Goal: Task Accomplishment & Management: Complete application form

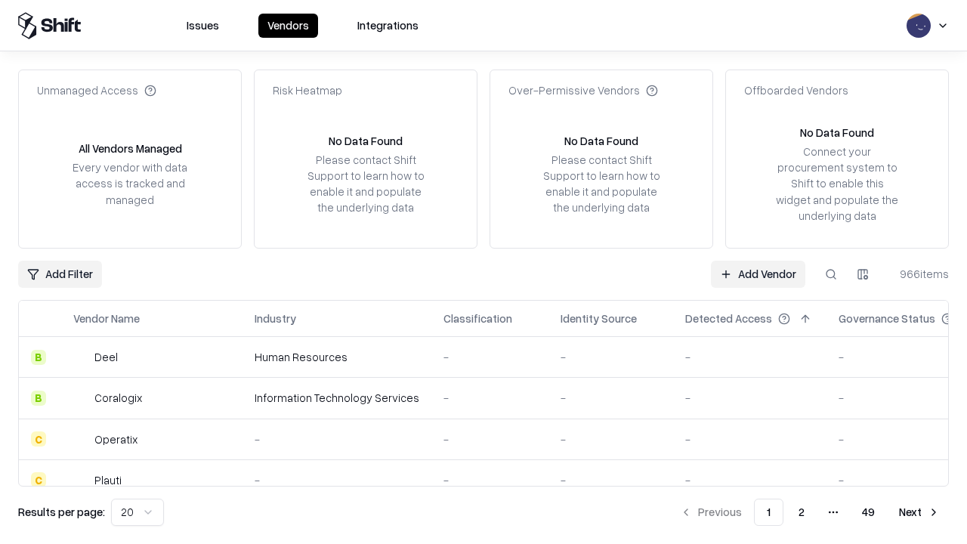
click at [758, 274] on link "Add Vendor" at bounding box center [758, 274] width 94 height 27
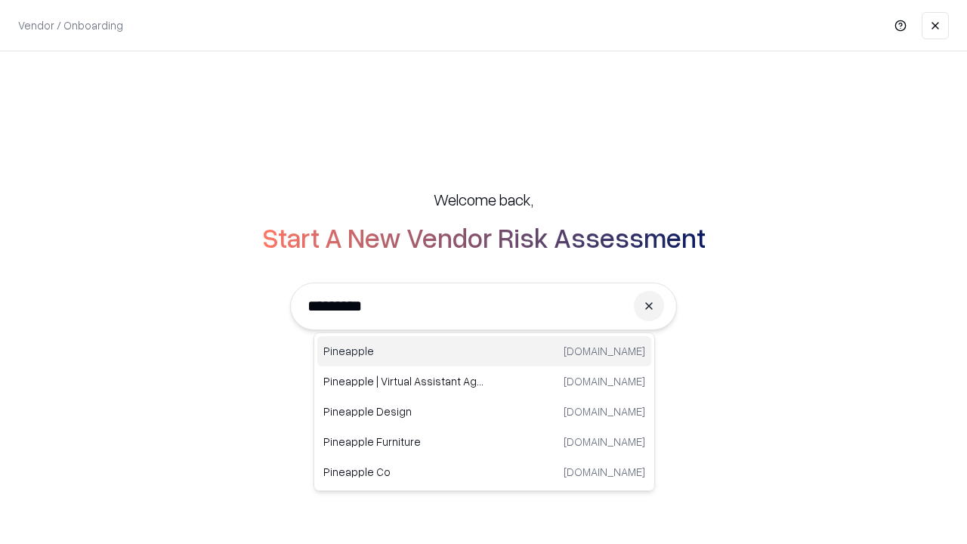
click at [484, 351] on div "Pineapple [DOMAIN_NAME]" at bounding box center [484, 351] width 334 height 30
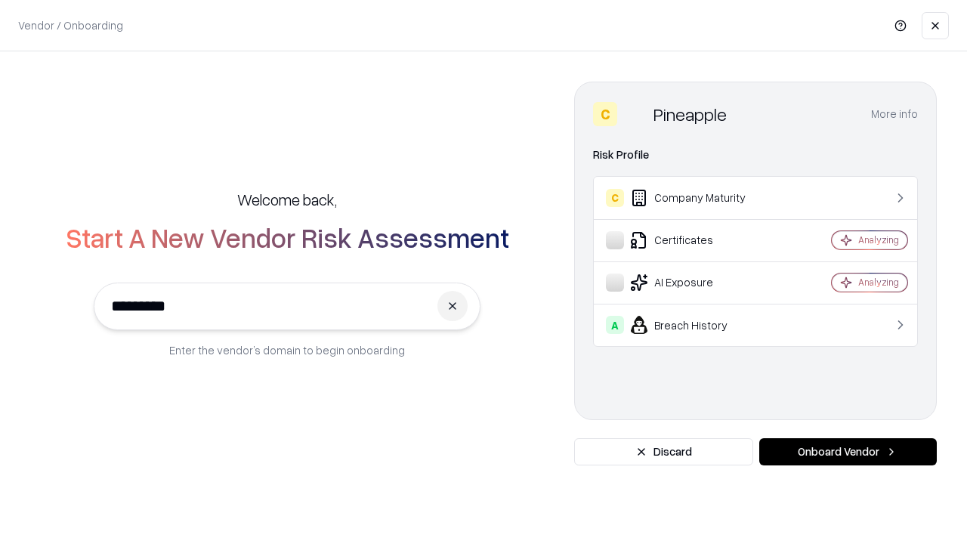
type input "*********"
click at [848, 452] on button "Onboard Vendor" at bounding box center [848, 451] width 178 height 27
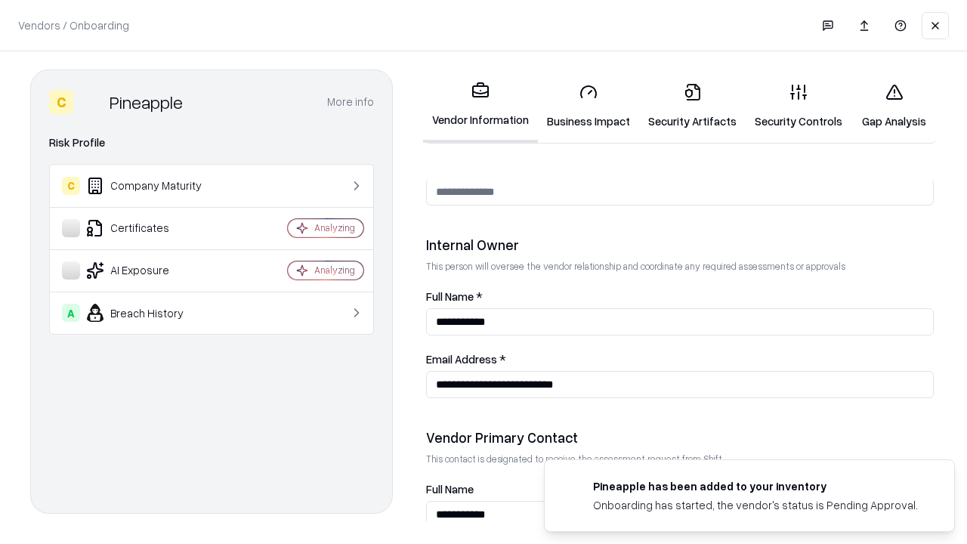
scroll to position [783, 0]
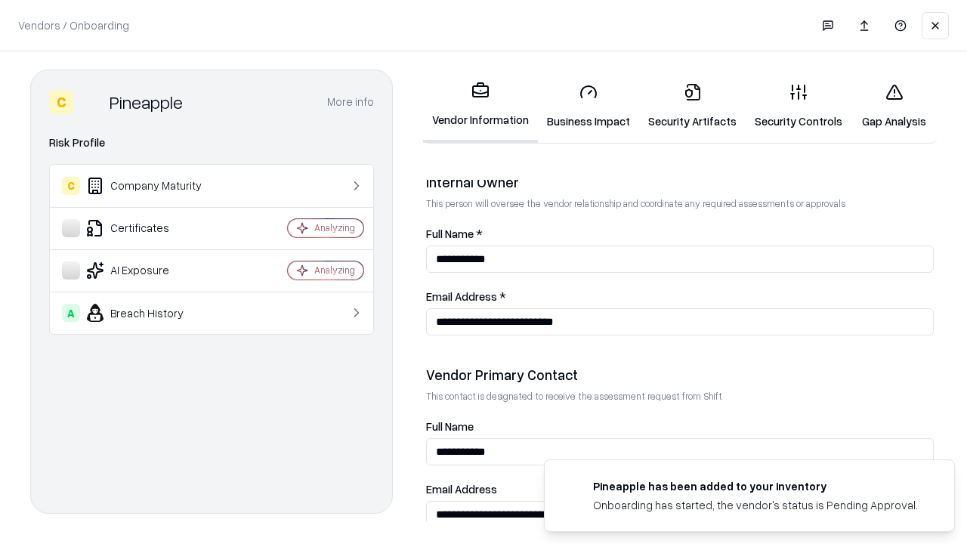
click at [589, 106] on link "Business Impact" at bounding box center [588, 106] width 101 height 70
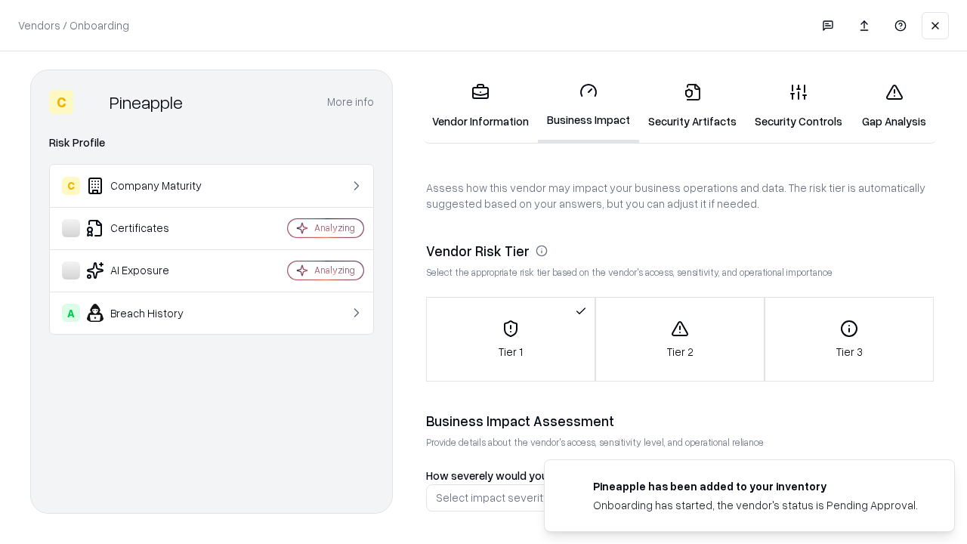
click at [692, 106] on link "Security Artifacts" at bounding box center [692, 106] width 107 height 70
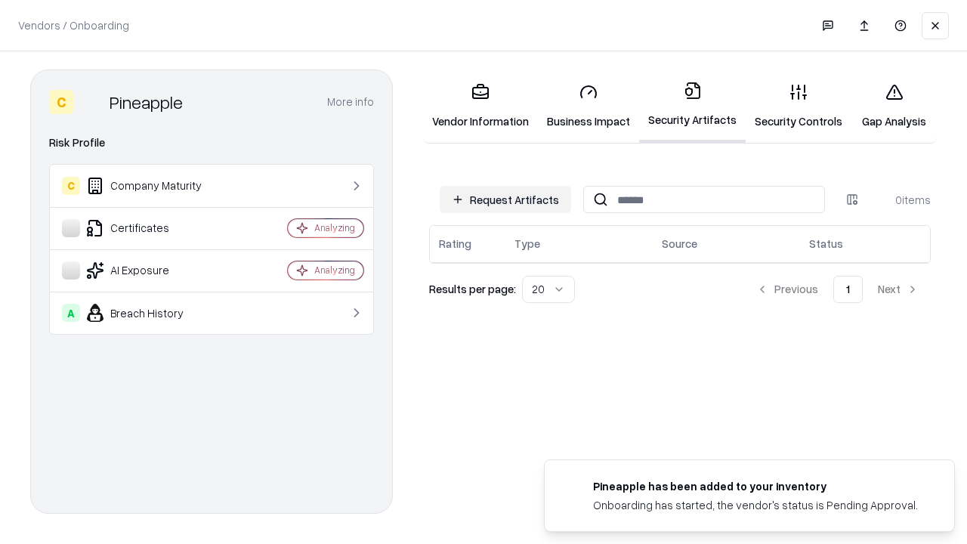
click at [506, 199] on button "Request Artifacts" at bounding box center [505, 199] width 131 height 27
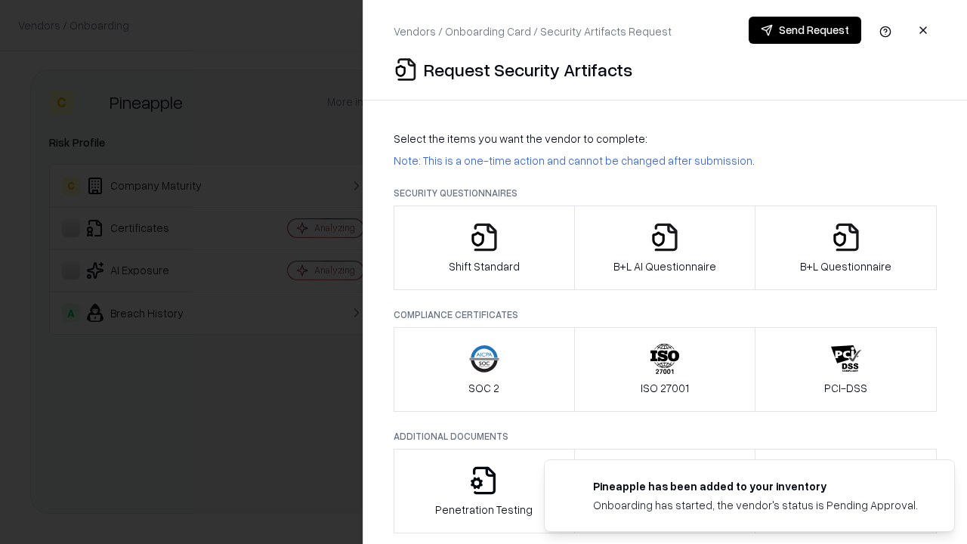
click at [484, 248] on icon "button" at bounding box center [484, 237] width 30 height 30
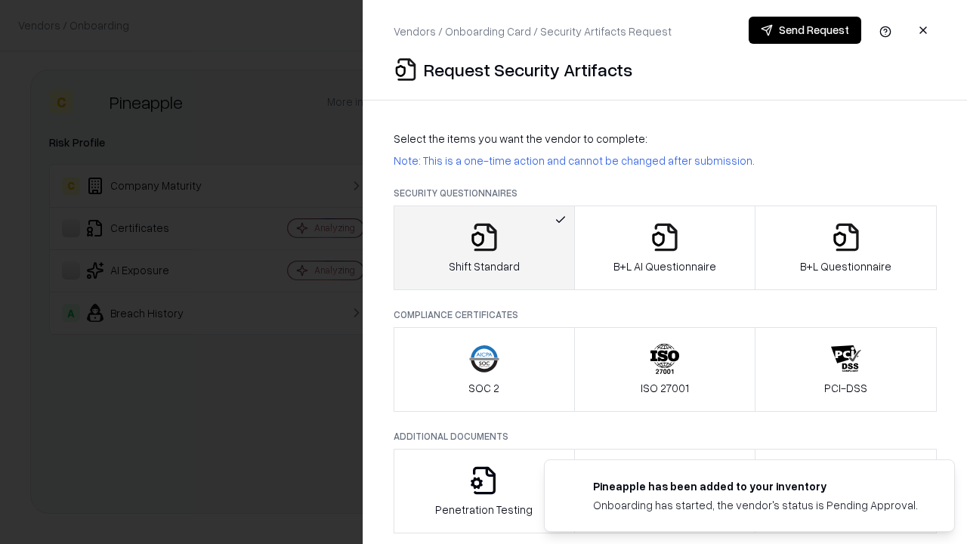
click at [805, 30] on button "Send Request" at bounding box center [805, 30] width 113 height 27
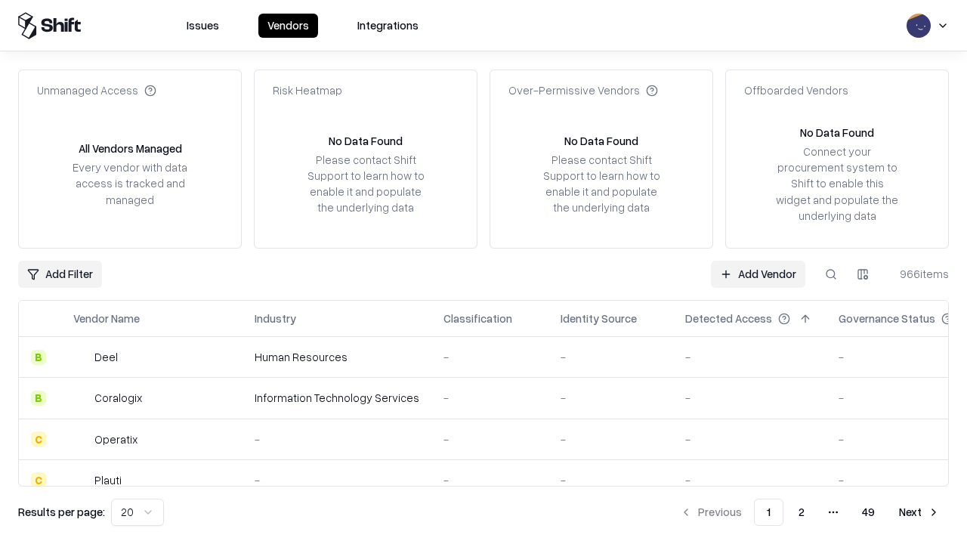
click at [831, 274] on button at bounding box center [831, 274] width 27 height 27
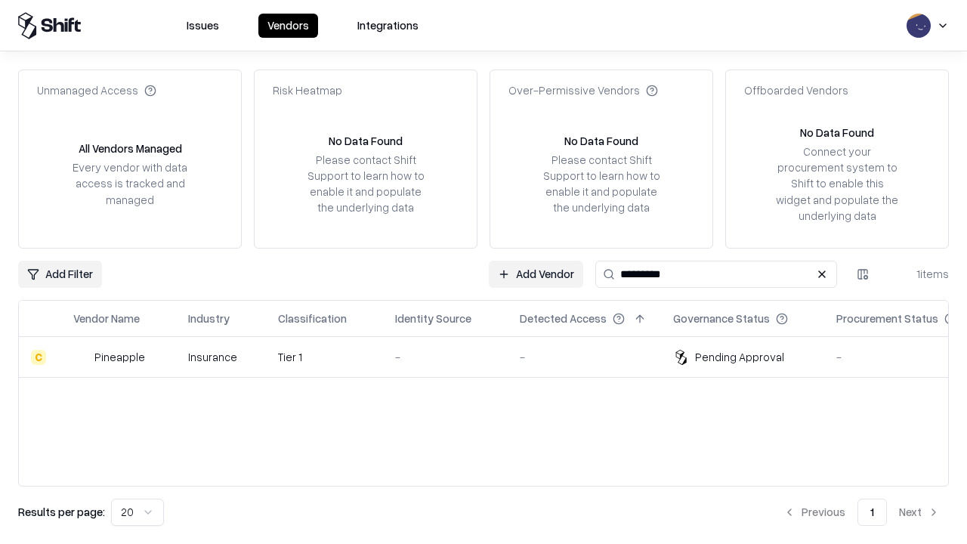
type input "*********"
click at [493, 357] on div "-" at bounding box center [445, 357] width 101 height 16
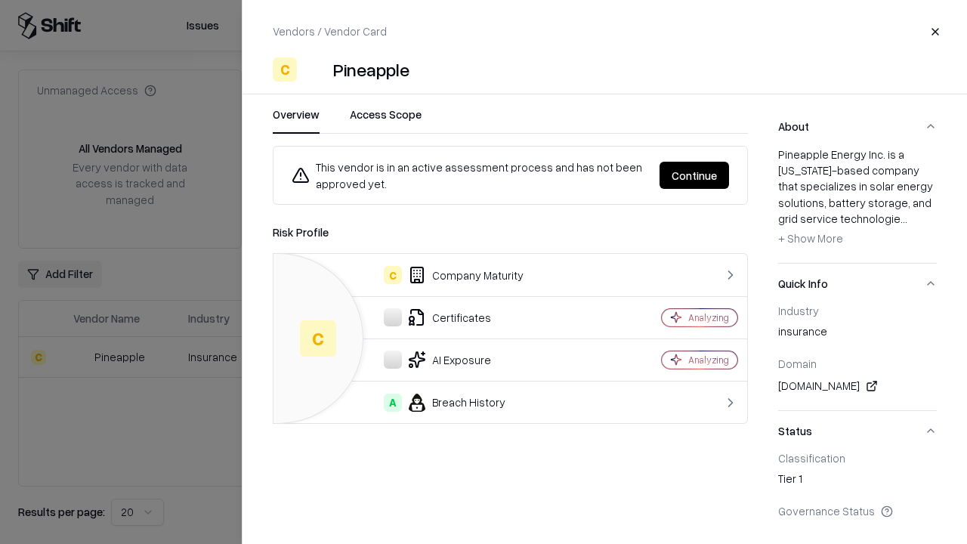
click at [694, 175] on button "Continue" at bounding box center [695, 175] width 70 height 27
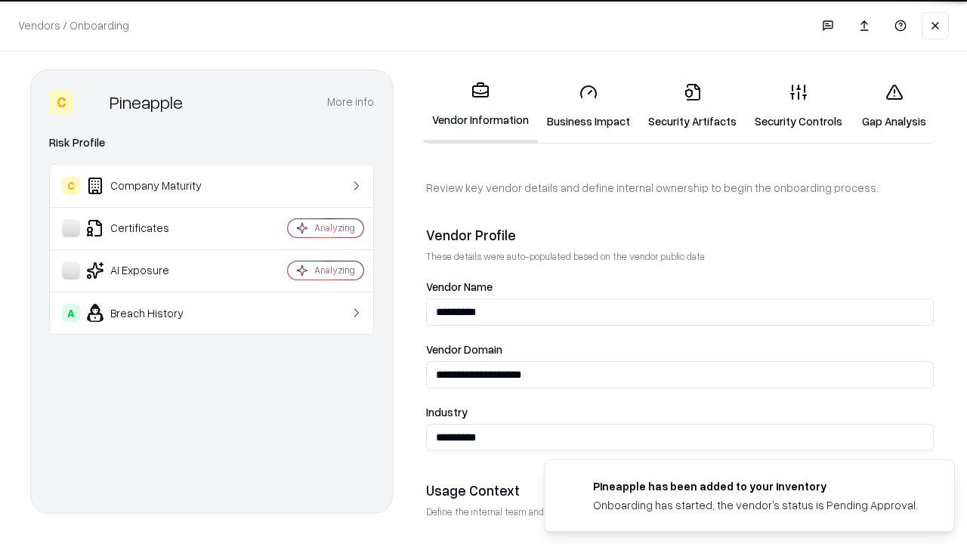
click at [692, 106] on link "Security Artifacts" at bounding box center [692, 106] width 107 height 70
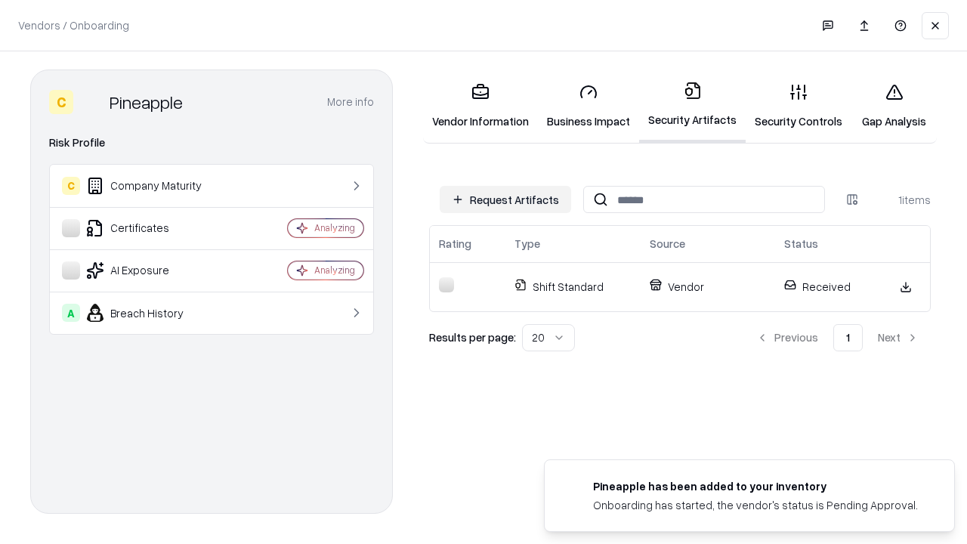
click at [799, 106] on link "Security Controls" at bounding box center [799, 106] width 106 height 70
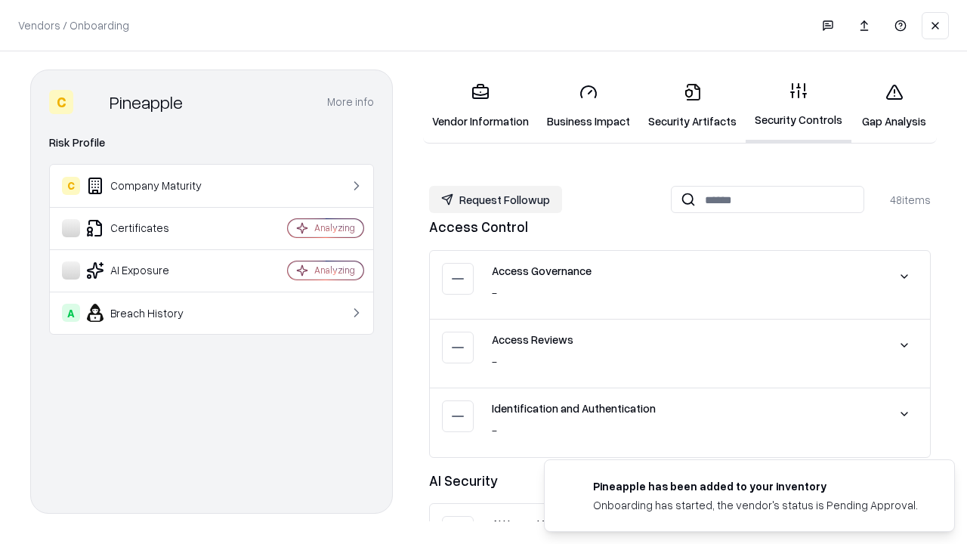
click at [496, 199] on button "Request Followup" at bounding box center [495, 199] width 133 height 27
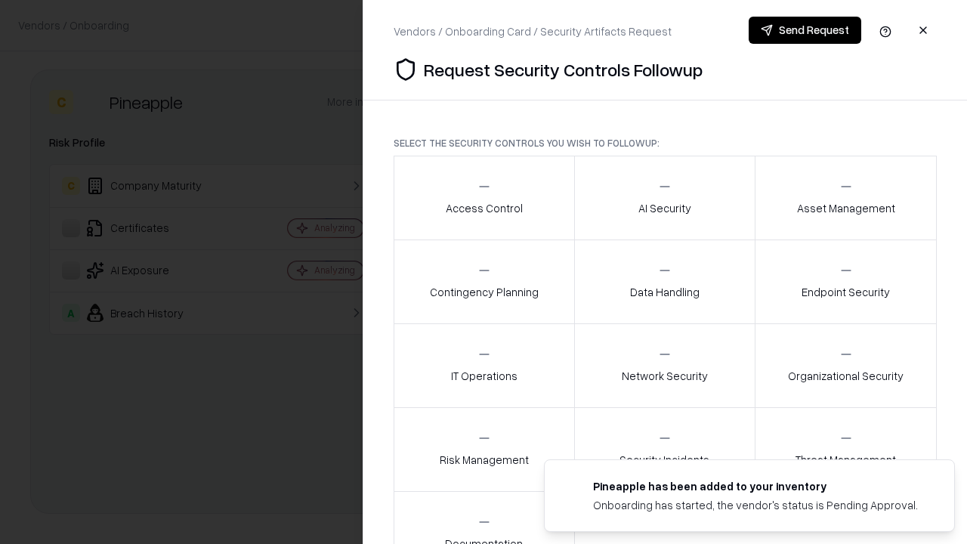
click at [484, 198] on div "Access Control" at bounding box center [484, 197] width 77 height 37
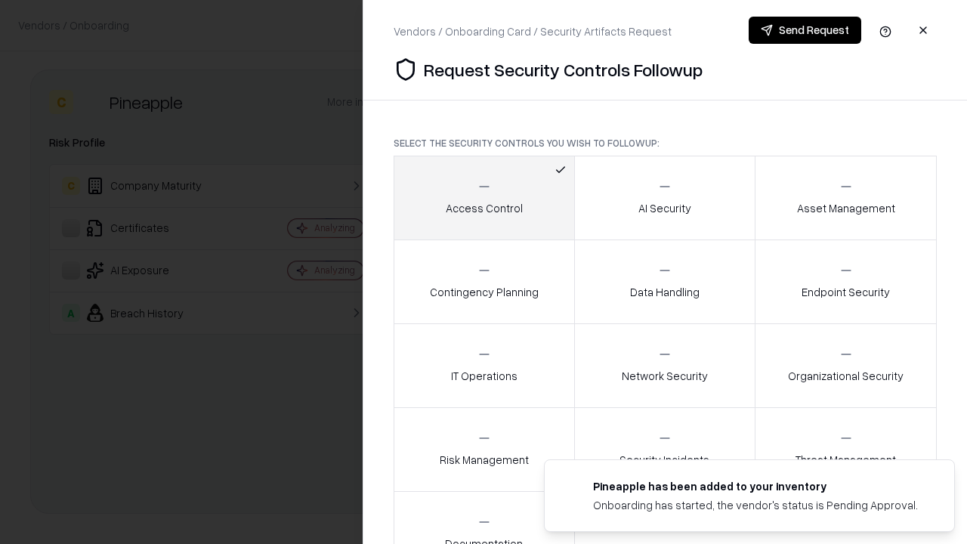
click at [805, 30] on button "Send Request" at bounding box center [805, 30] width 113 height 27
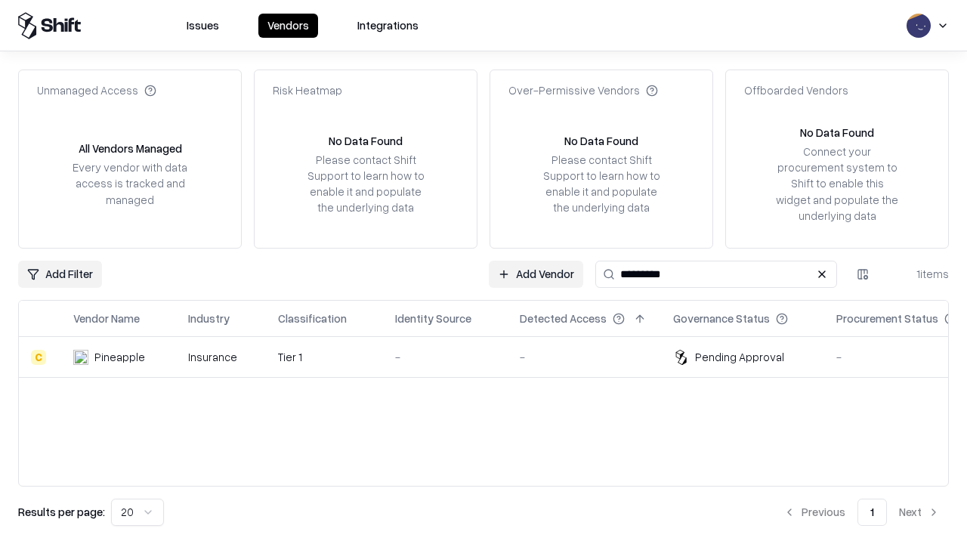
type input "*********"
click at [493, 357] on div "-" at bounding box center [445, 357] width 101 height 16
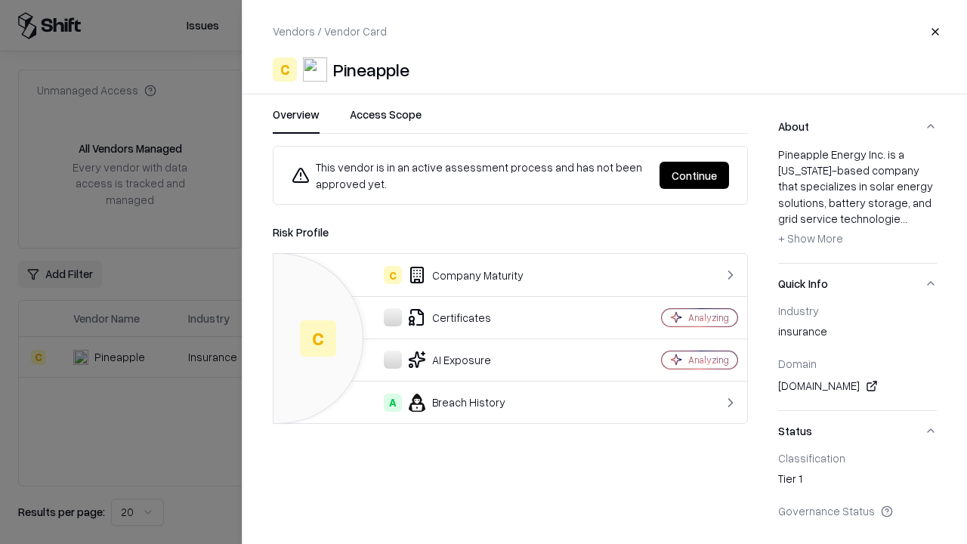
click at [694, 175] on button "Continue" at bounding box center [695, 175] width 70 height 27
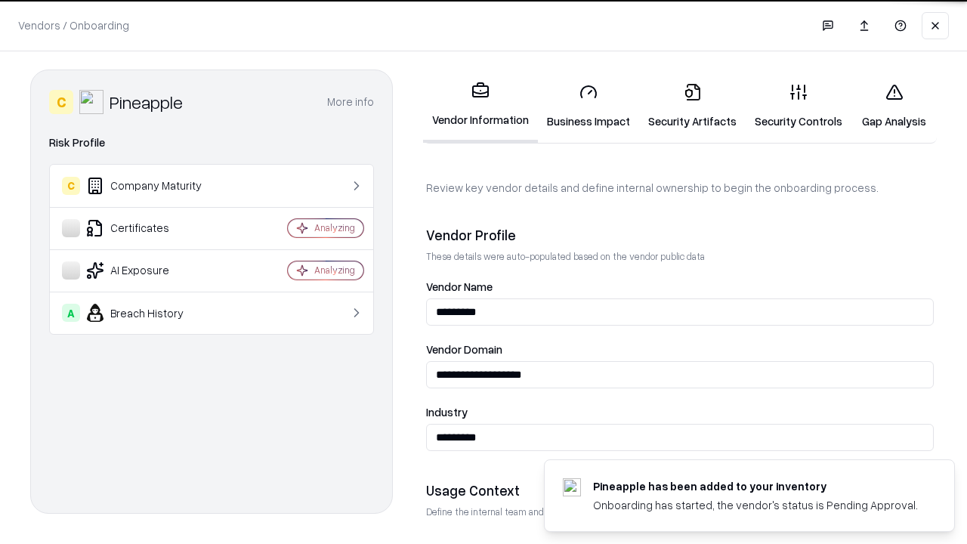
click at [894, 106] on link "Gap Analysis" at bounding box center [894, 106] width 85 height 70
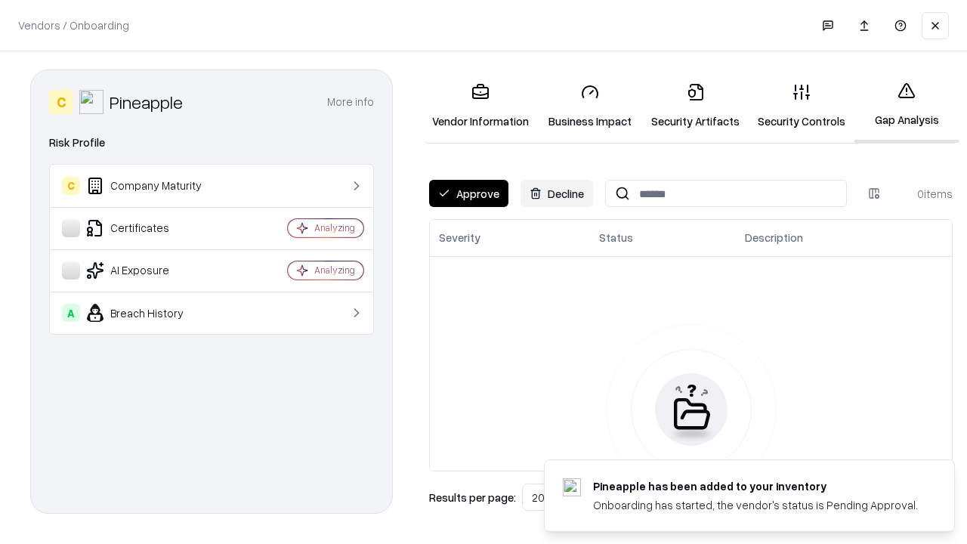
click at [469, 193] on button "Approve" at bounding box center [468, 193] width 79 height 27
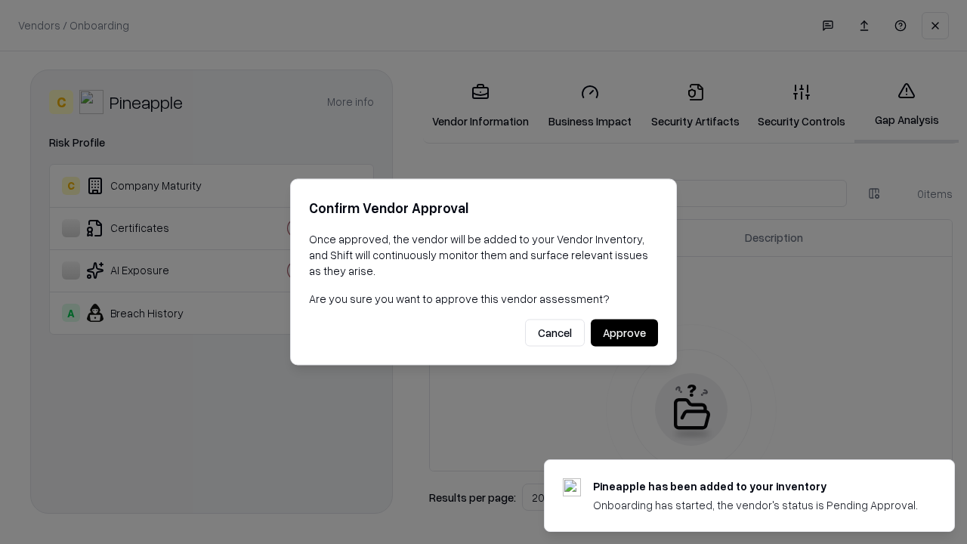
click at [624, 332] on button "Approve" at bounding box center [624, 333] width 67 height 27
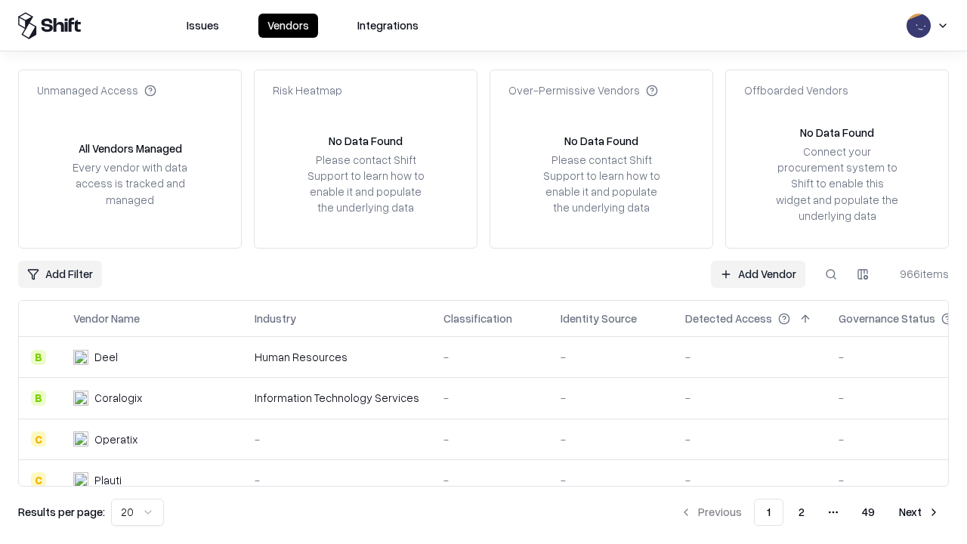
type input "*********"
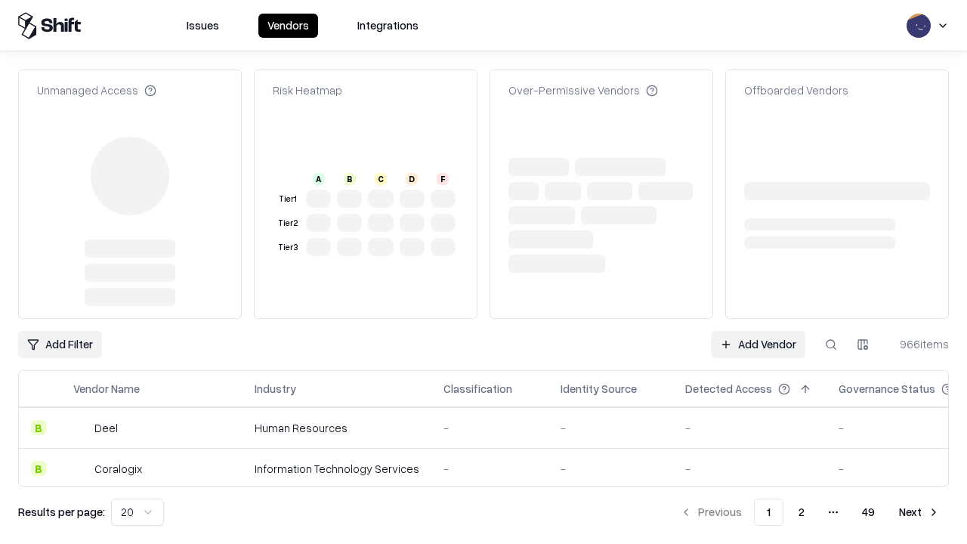
click at [758, 331] on link "Add Vendor" at bounding box center [758, 344] width 94 height 27
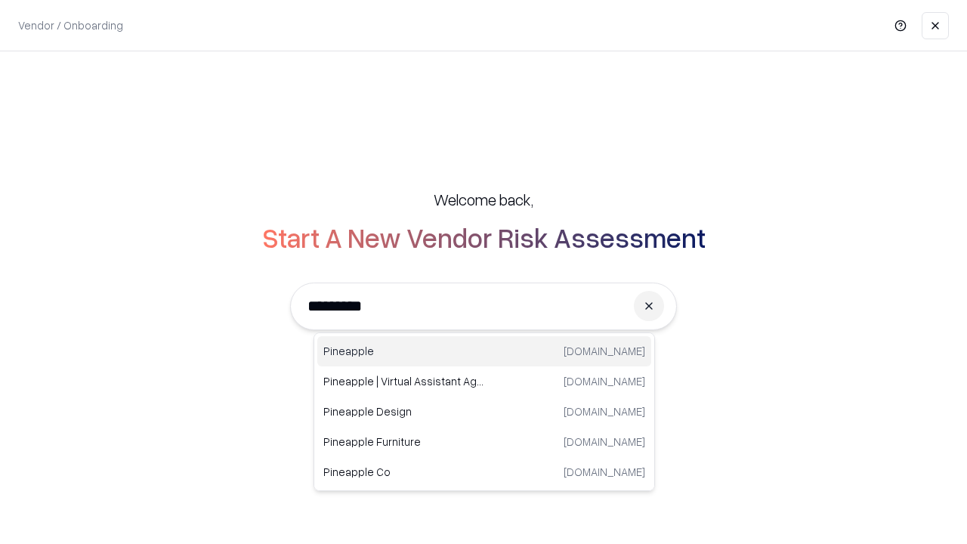
click at [484, 351] on div "Pineapple [DOMAIN_NAME]" at bounding box center [484, 351] width 334 height 30
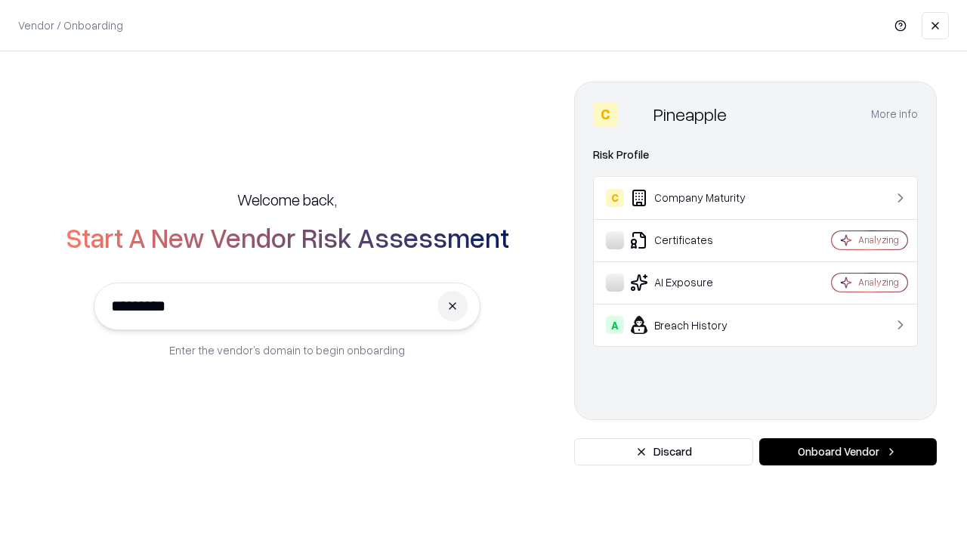
type input "*********"
click at [848, 452] on button "Onboard Vendor" at bounding box center [848, 451] width 178 height 27
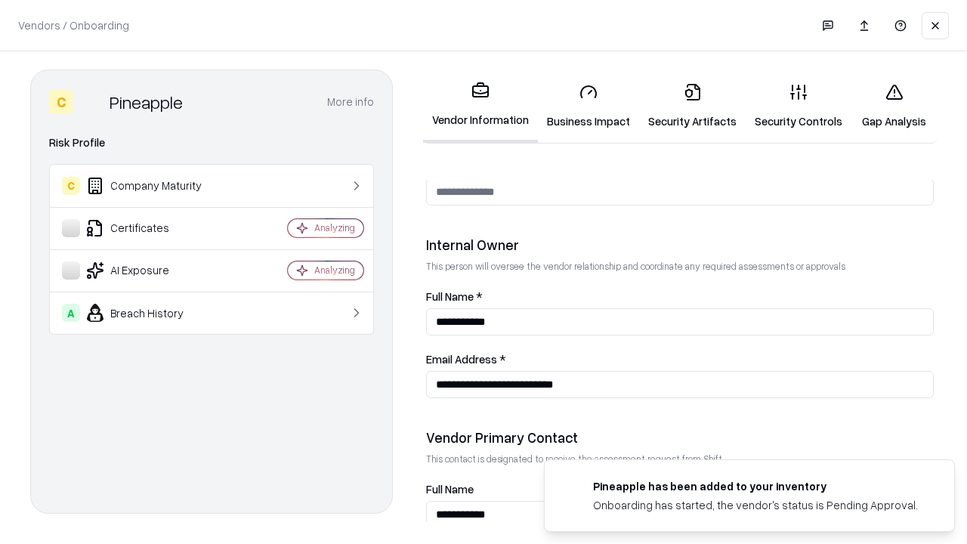
scroll to position [783, 0]
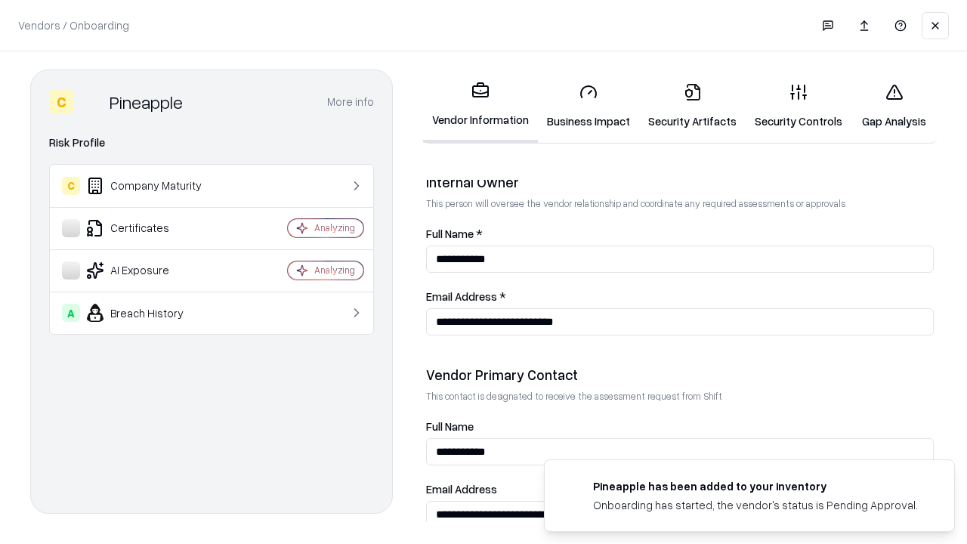
click at [894, 106] on link "Gap Analysis" at bounding box center [894, 106] width 85 height 70
